Goal: Task Accomplishment & Management: Manage account settings

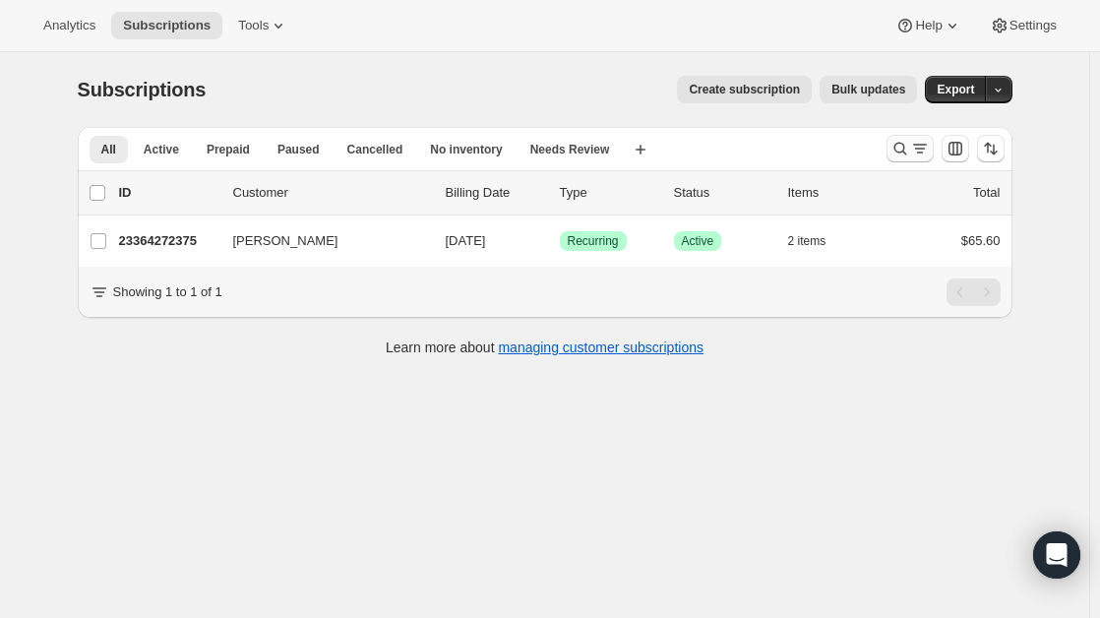
click at [901, 147] on icon "Search and filter results" at bounding box center [901, 149] width 20 height 20
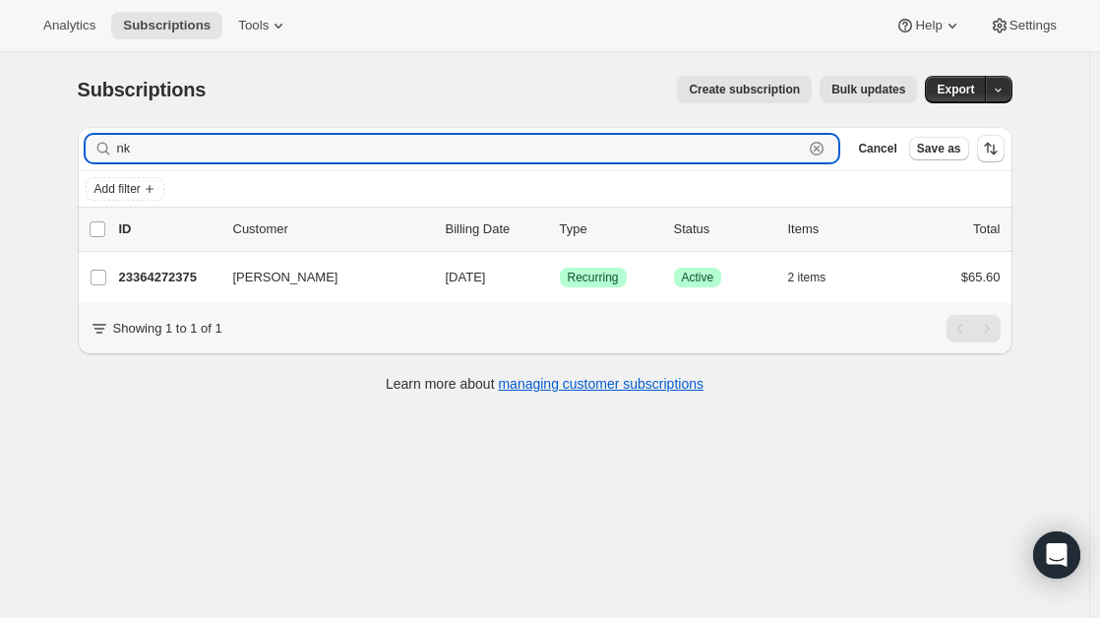
type input "n"
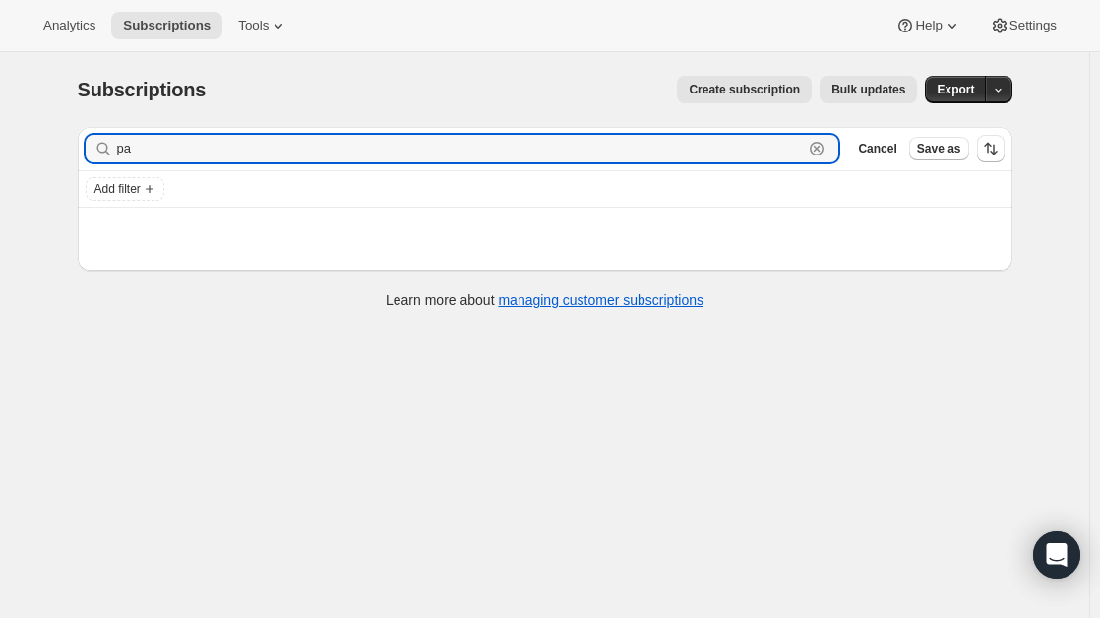
type input "p"
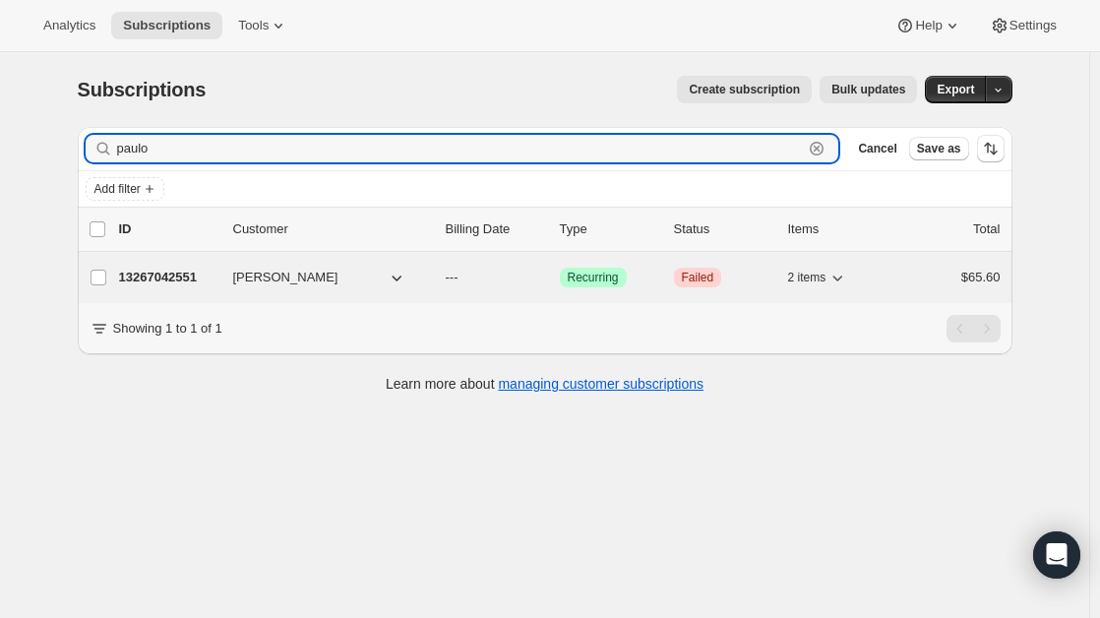
type input "paulo"
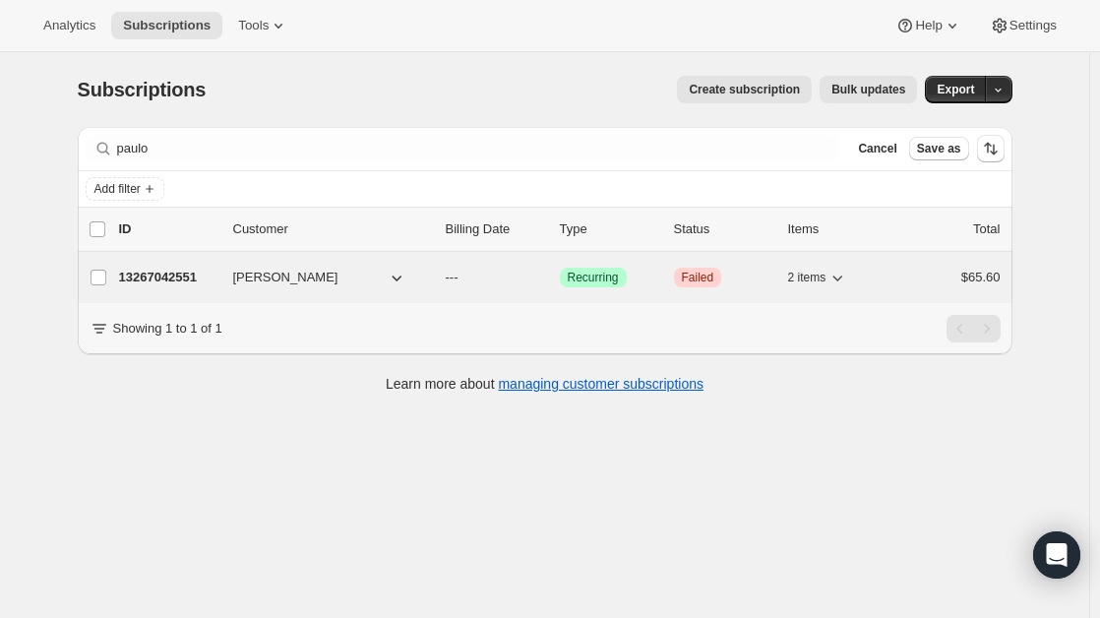
click at [424, 273] on div "[PERSON_NAME]" at bounding box center [331, 278] width 197 height 20
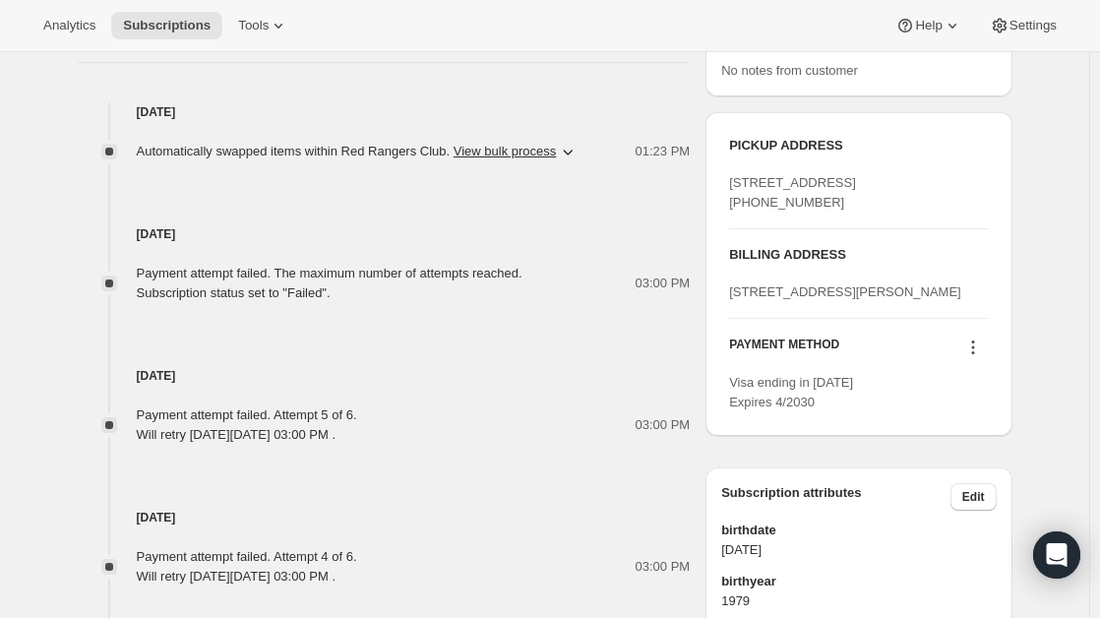
scroll to position [795, 0]
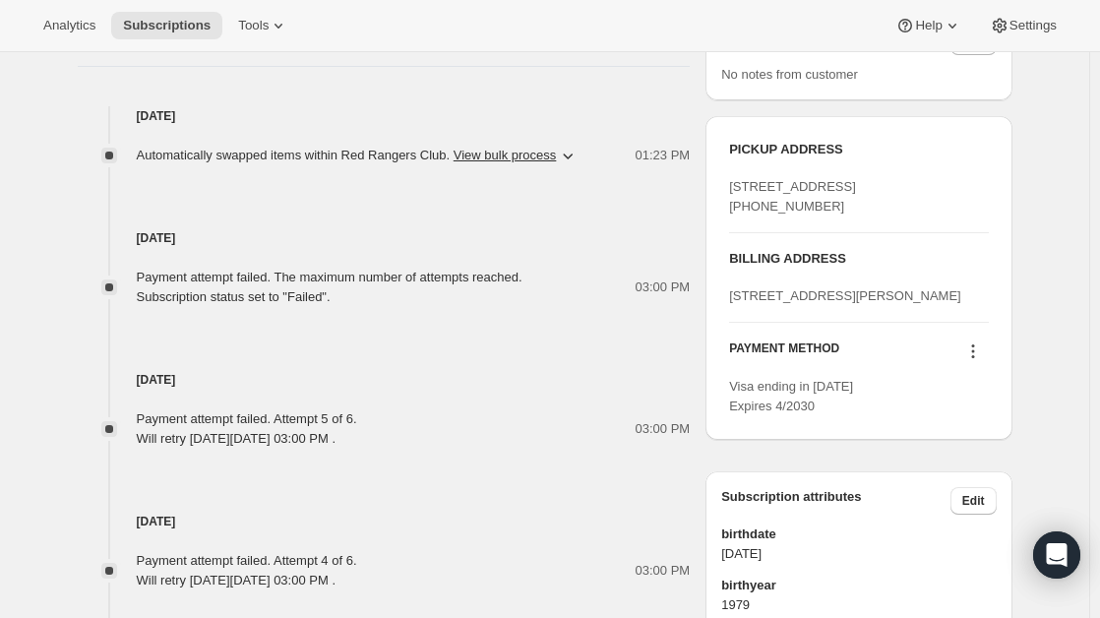
click at [971, 361] on icon at bounding box center [973, 351] width 20 height 20
click at [957, 482] on span "Send link to update card" at bounding box center [977, 486] width 138 height 15
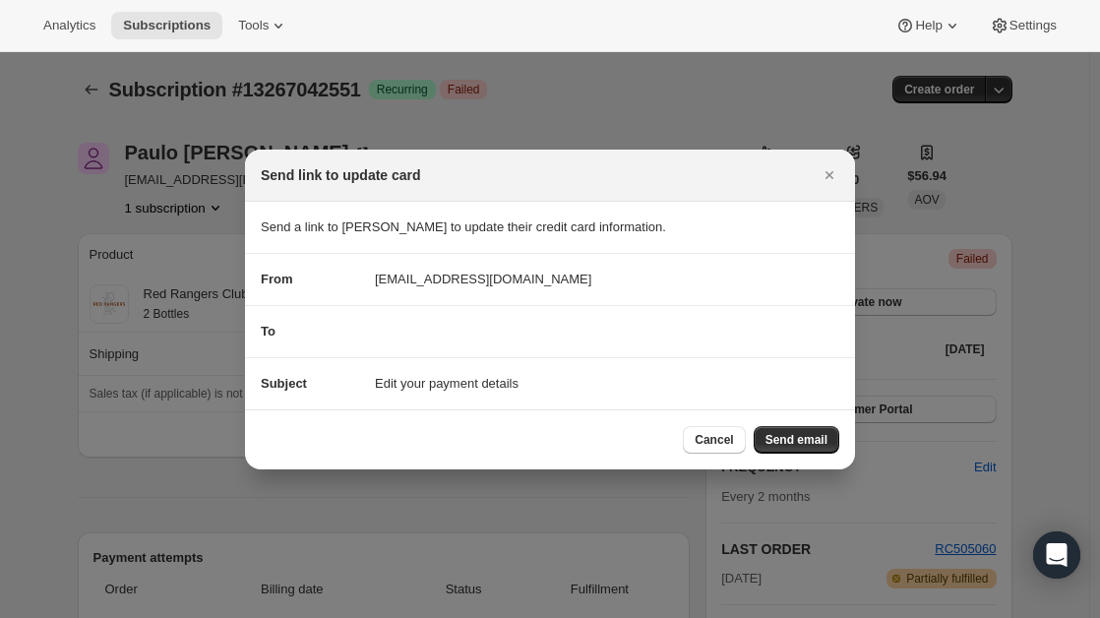
scroll to position [0, 0]
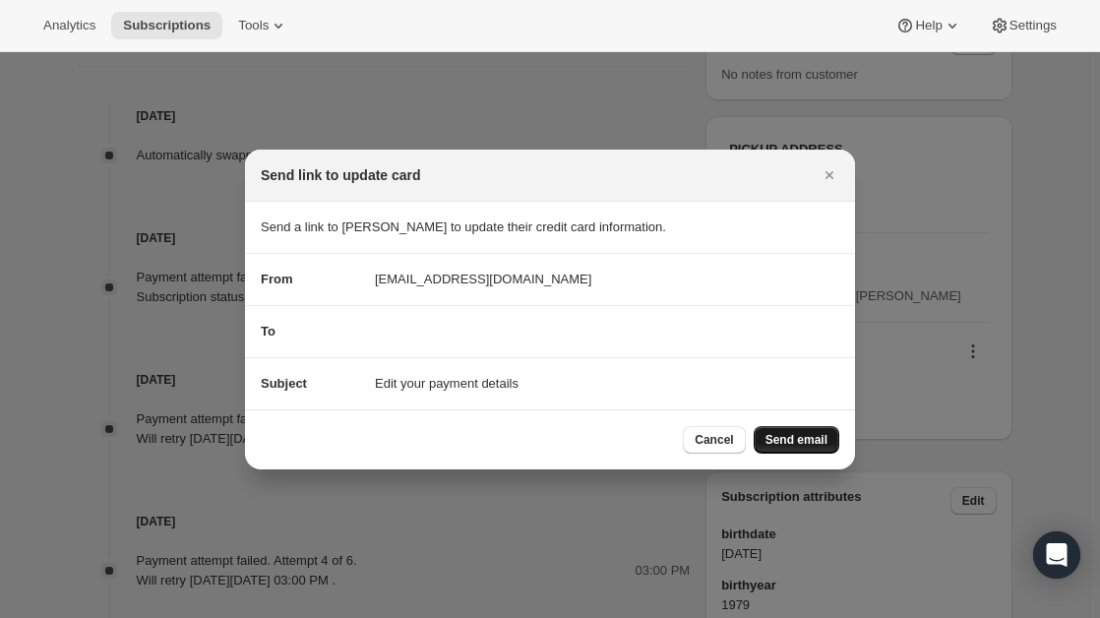
click at [797, 430] on button "Send email" at bounding box center [797, 440] width 86 height 28
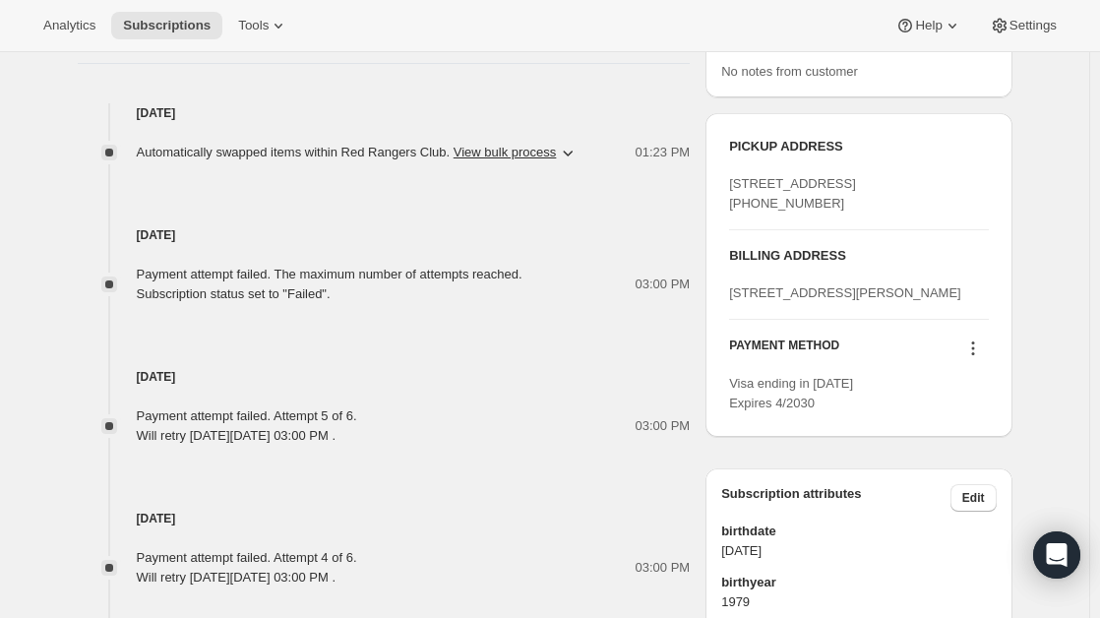
scroll to position [971, 0]
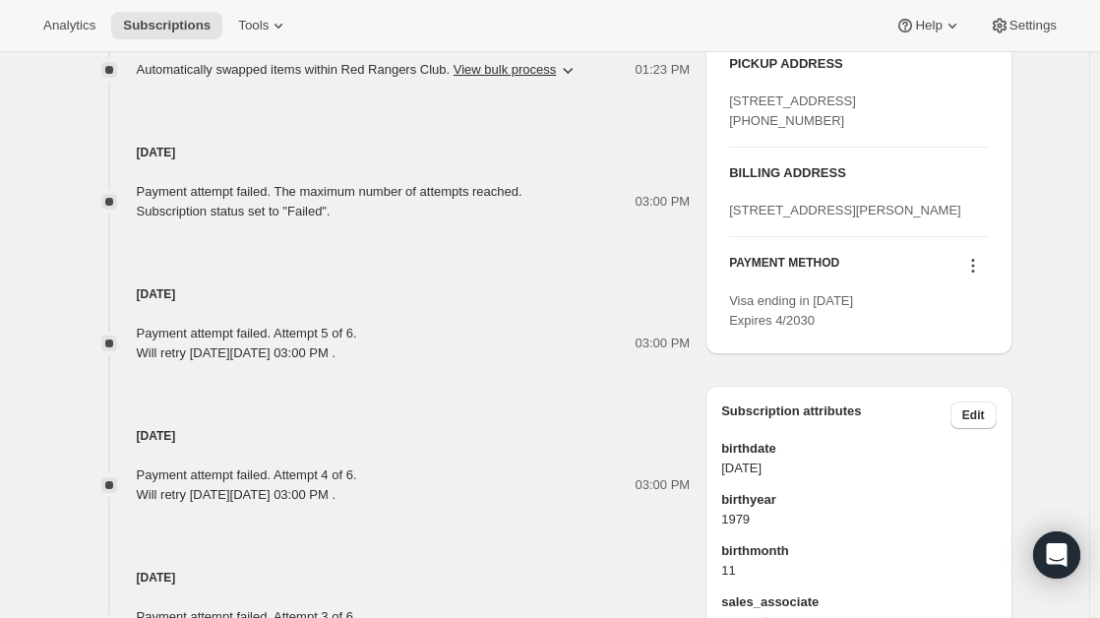
click at [971, 276] on icon at bounding box center [973, 266] width 20 height 20
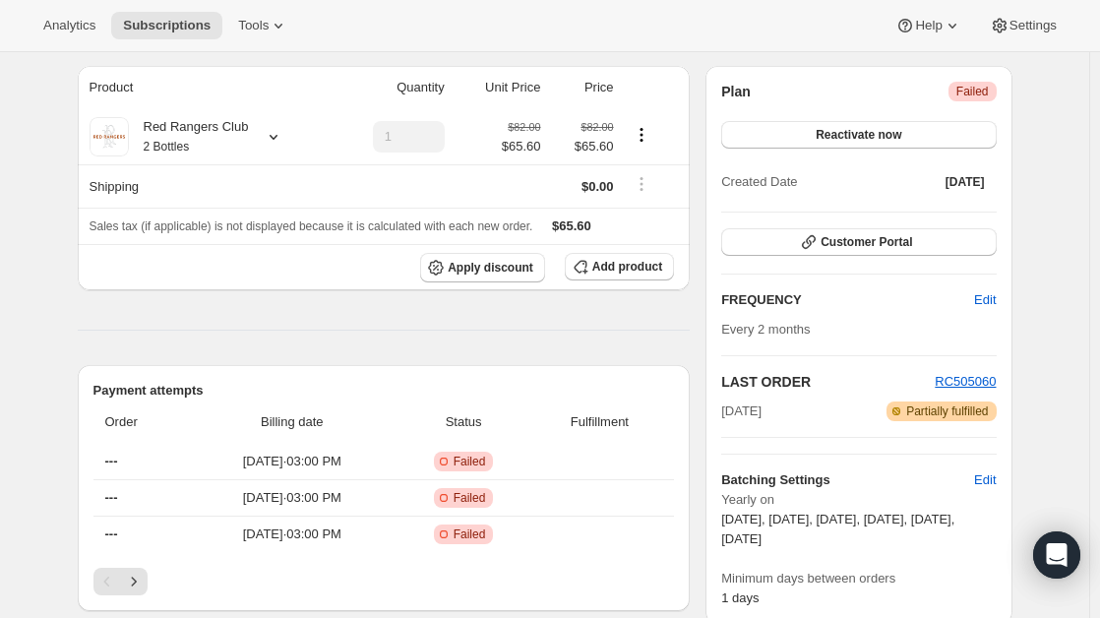
scroll to position [0, 0]
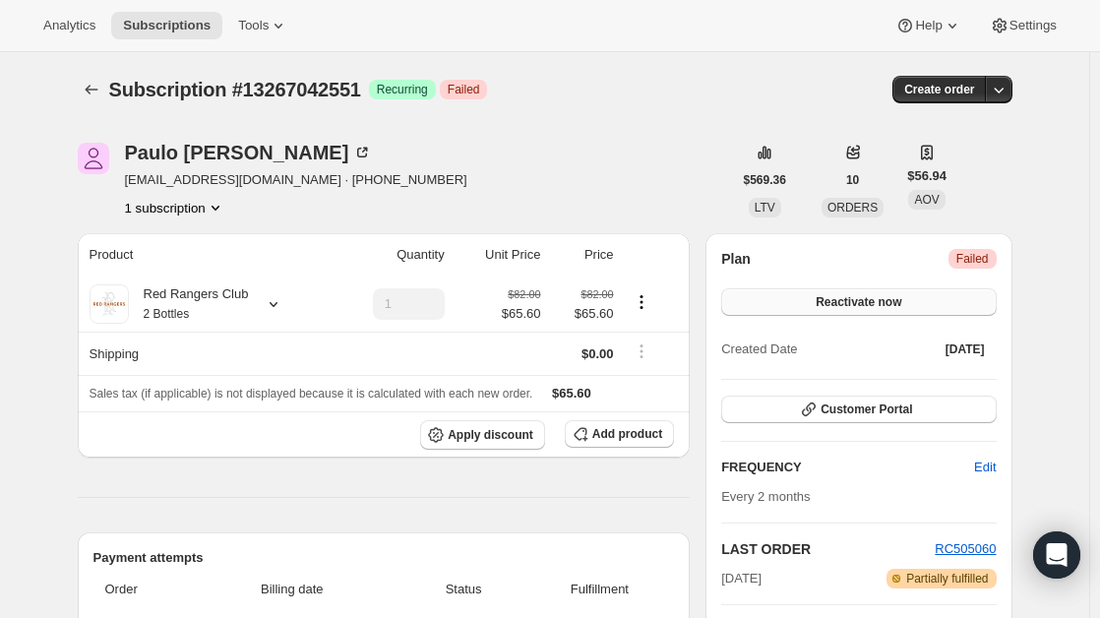
click at [819, 294] on button "Reactivate now" at bounding box center [858, 302] width 275 height 28
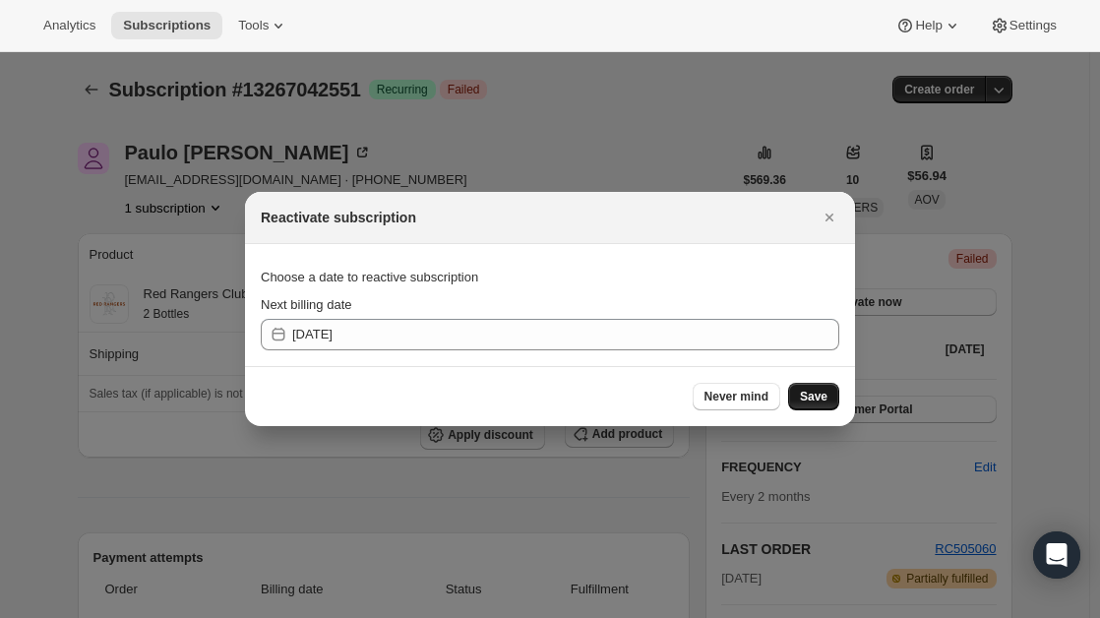
click at [821, 399] on span "Save" at bounding box center [814, 397] width 28 height 16
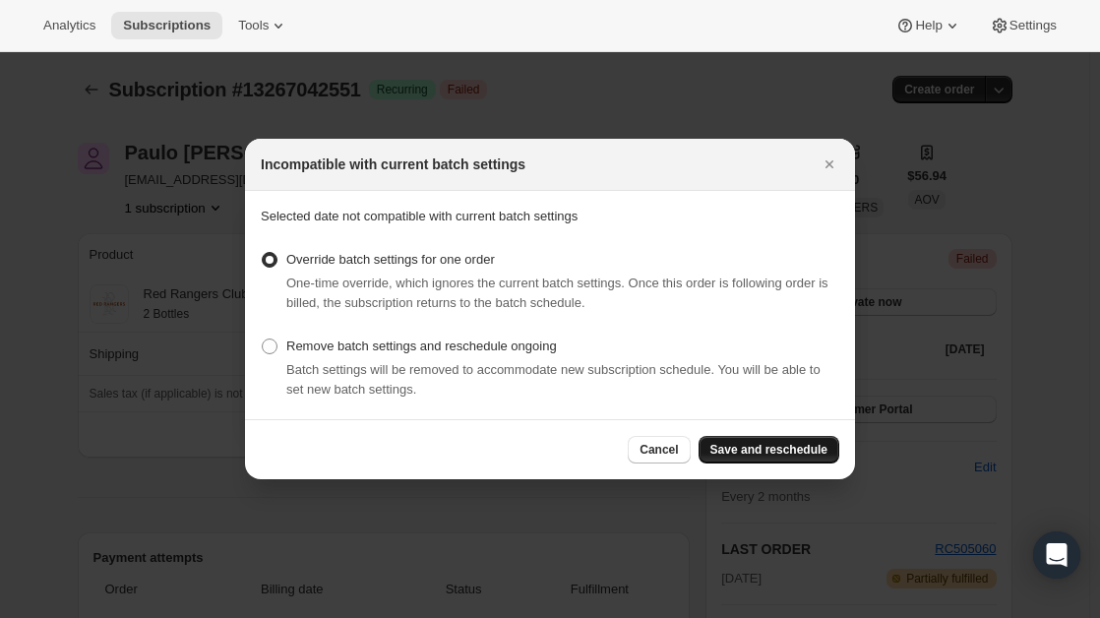
click at [747, 442] on button "Save and reschedule" at bounding box center [769, 450] width 141 height 28
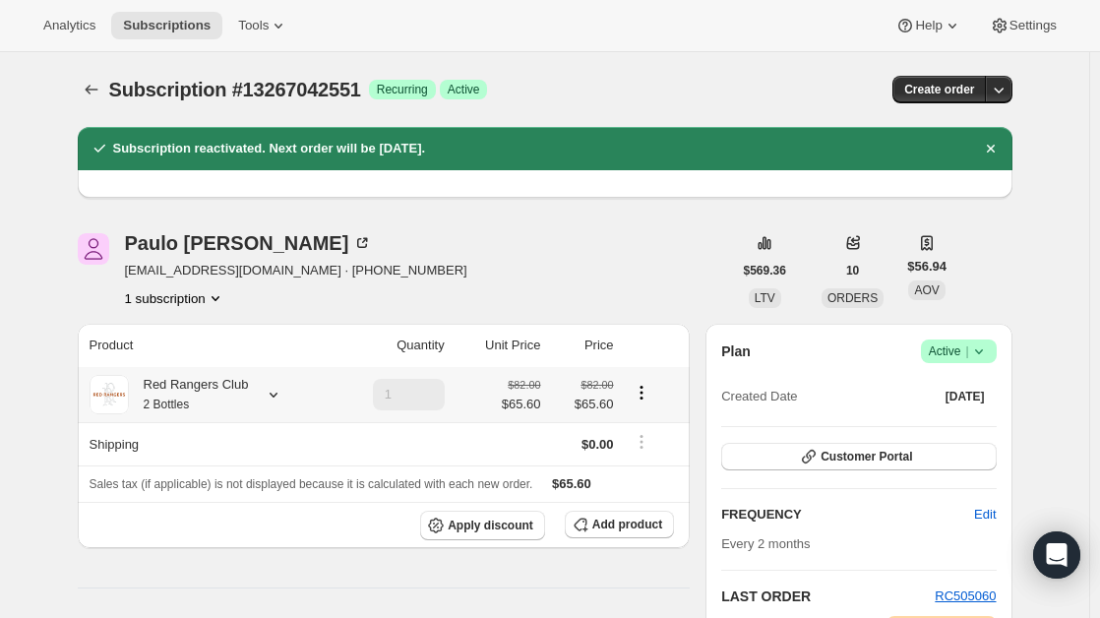
click at [190, 387] on div "Red Rangers Club 2 Bottles" at bounding box center [189, 394] width 120 height 39
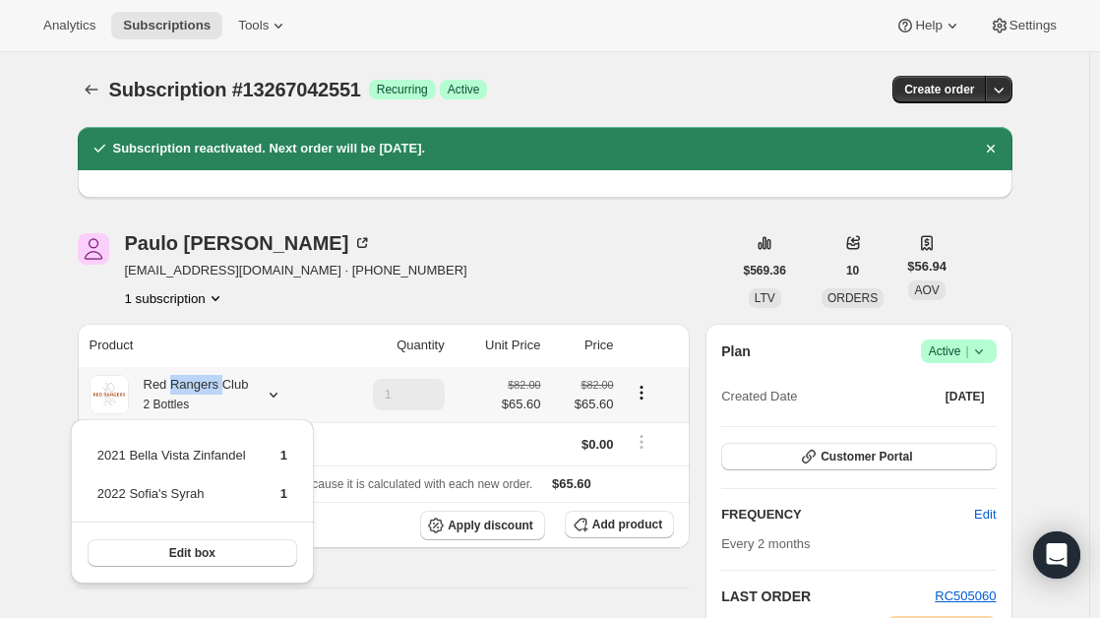
click at [190, 387] on div "Red Rangers Club 2 Bottles" at bounding box center [189, 394] width 120 height 39
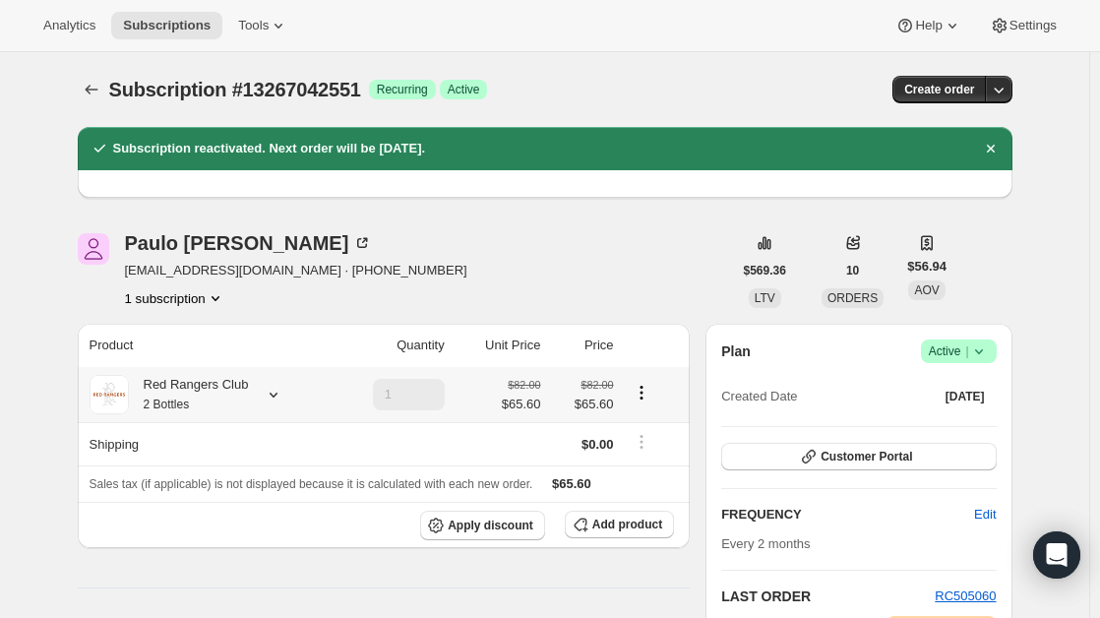
click at [266, 389] on icon at bounding box center [274, 395] width 20 height 20
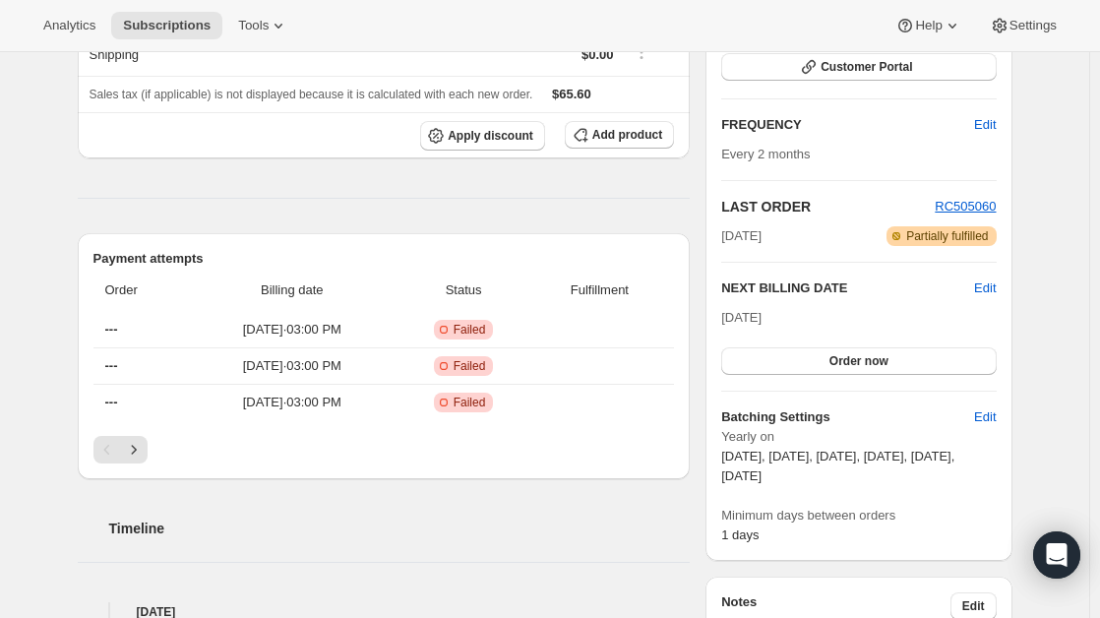
scroll to position [395, 0]
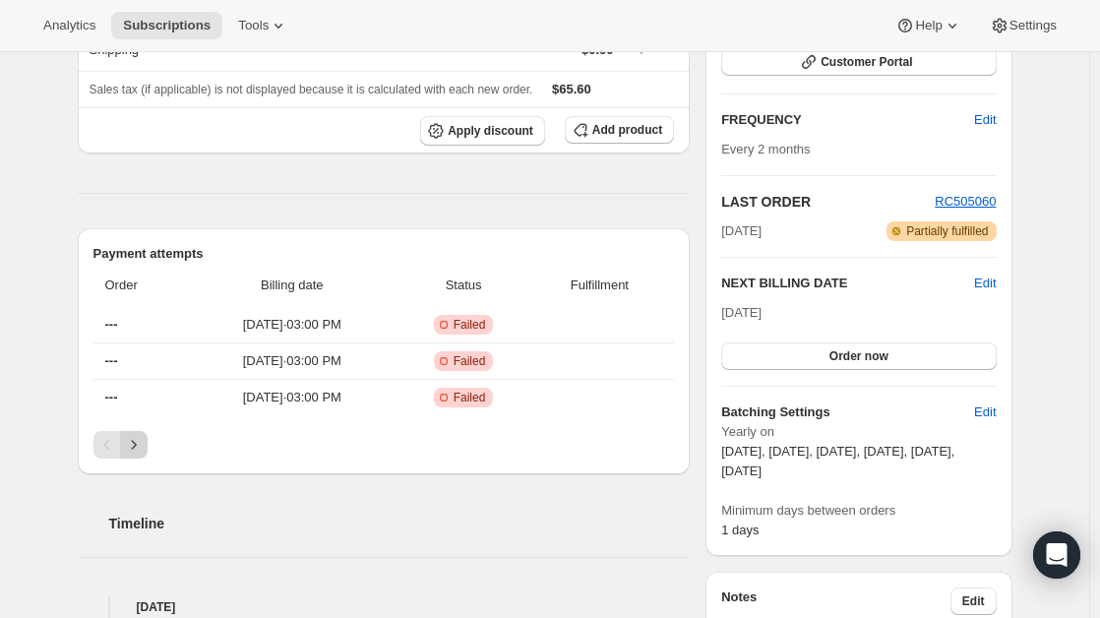
click at [144, 447] on icon "Next" at bounding box center [134, 445] width 20 height 20
click at [141, 437] on icon "Next" at bounding box center [134, 445] width 20 height 20
click at [141, 437] on button "Next" at bounding box center [134, 445] width 28 height 28
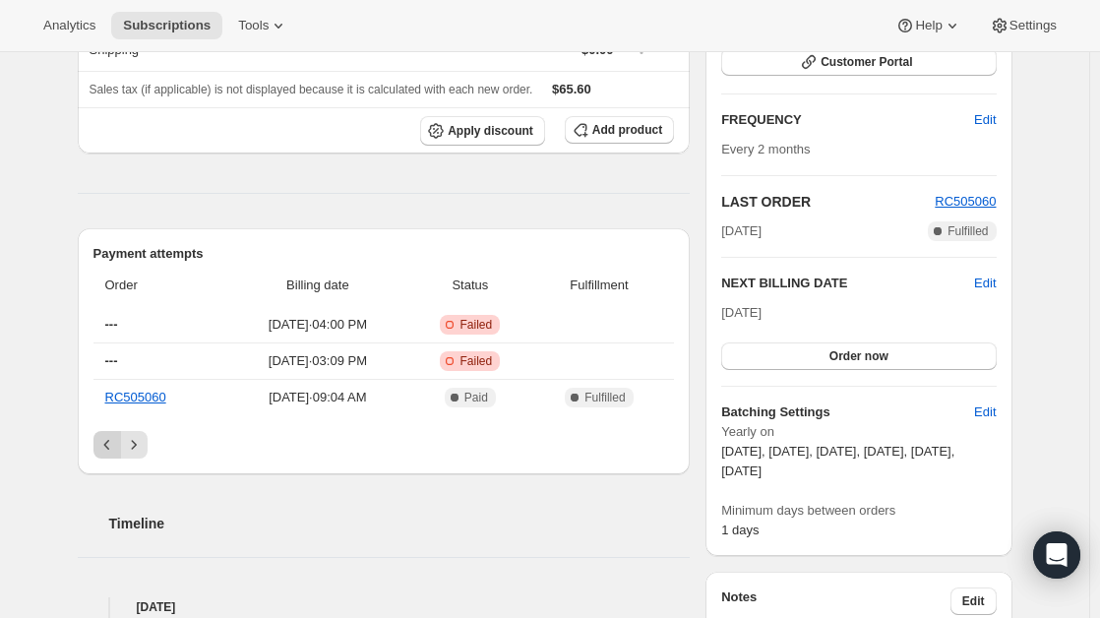
click at [102, 440] on icon "Previous" at bounding box center [107, 445] width 20 height 20
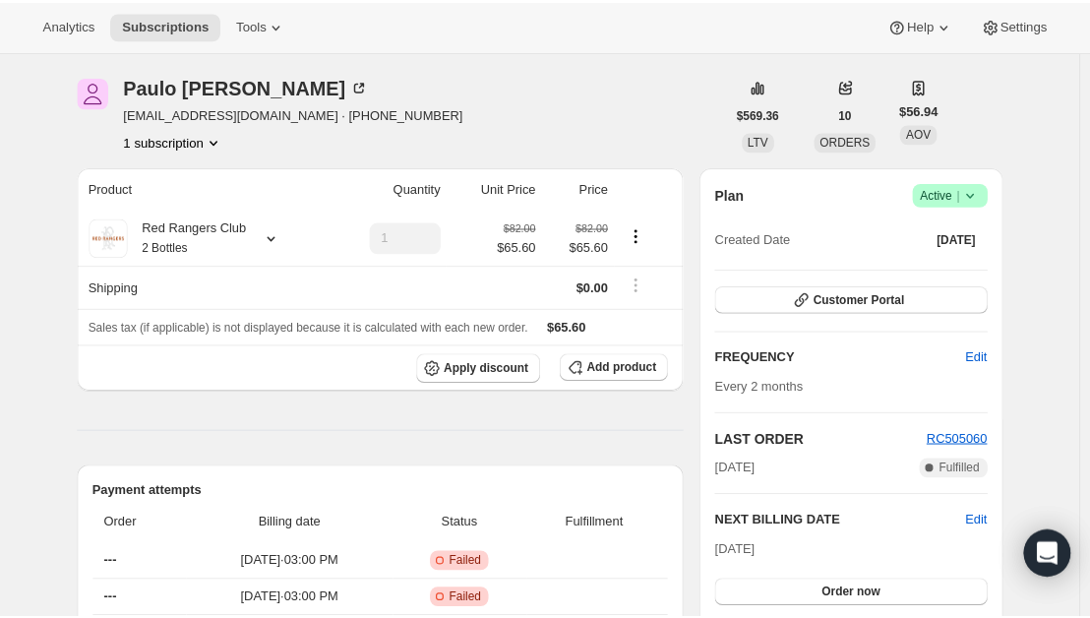
scroll to position [150, 0]
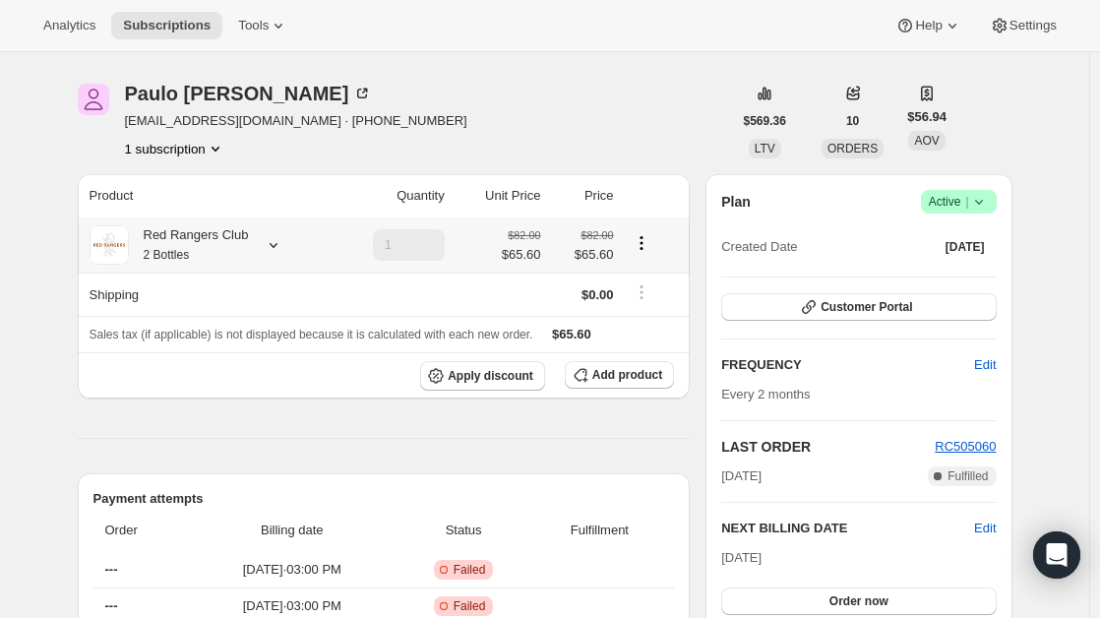
click at [189, 251] on small "2 Bottles" at bounding box center [167, 255] width 46 height 14
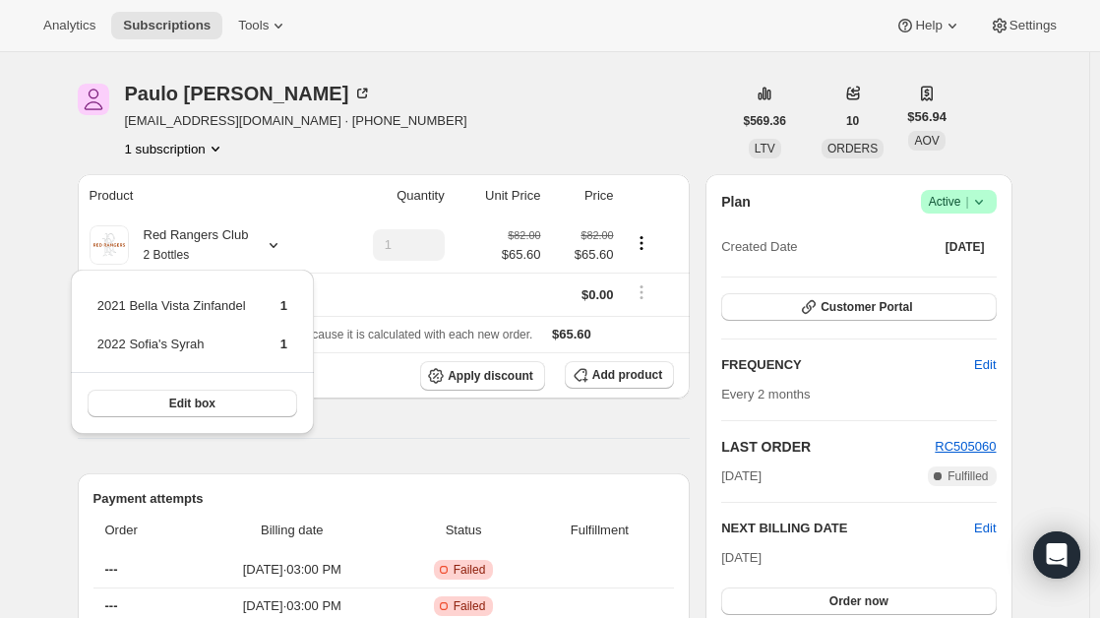
click at [394, 89] on div "Paulo Parra paulo.p@facs.com · +15107867110 1 subscription" at bounding box center [405, 121] width 654 height 75
